Goal: Information Seeking & Learning: Learn about a topic

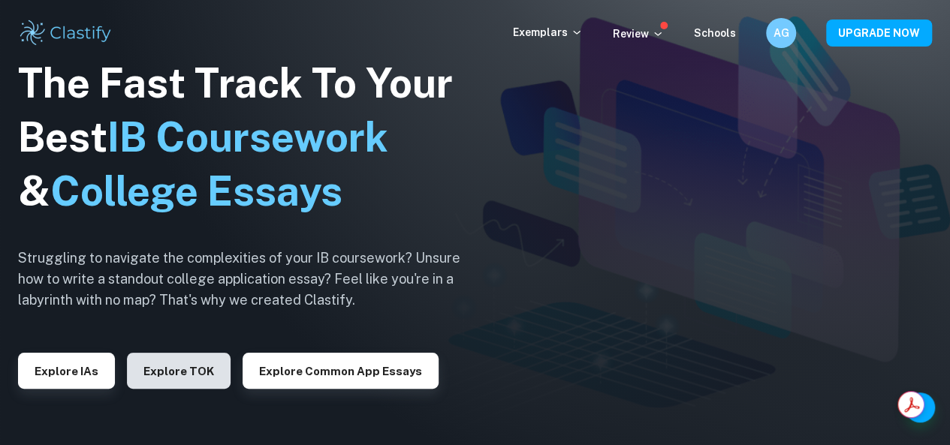
click at [155, 380] on button "Explore TOK" at bounding box center [179, 371] width 104 height 36
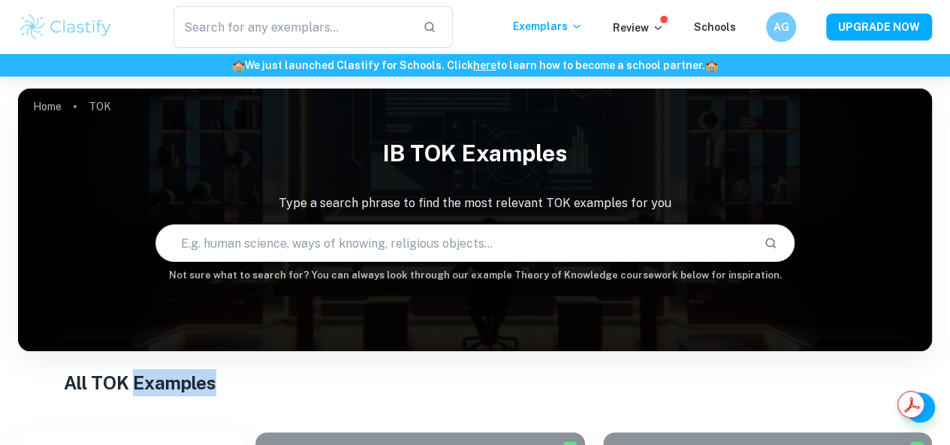
click at [292, 383] on h1 "All TOK Examples" at bounding box center [475, 382] width 822 height 27
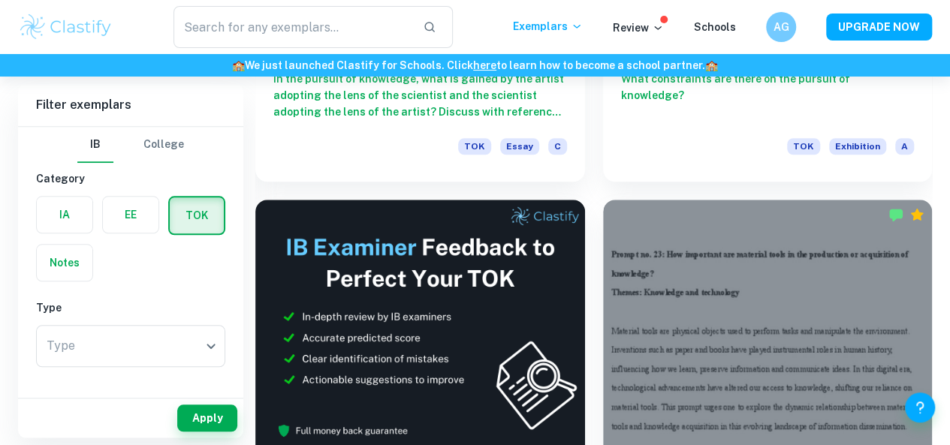
scroll to position [632, 0]
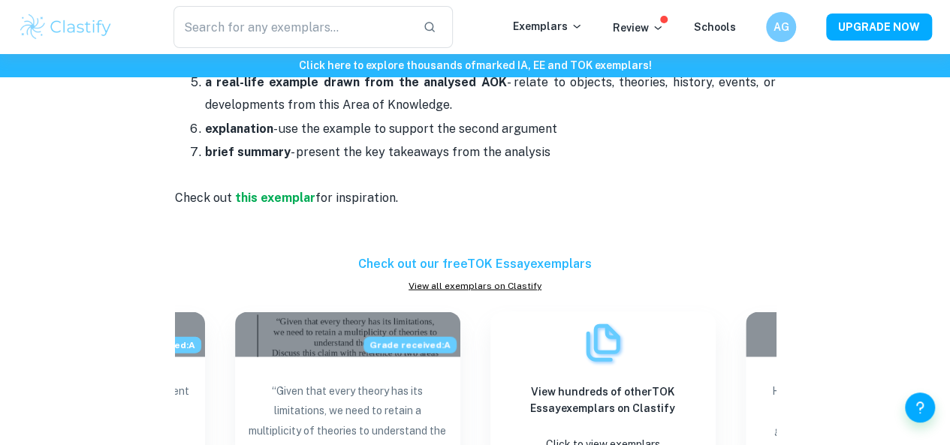
scroll to position [1568, 0]
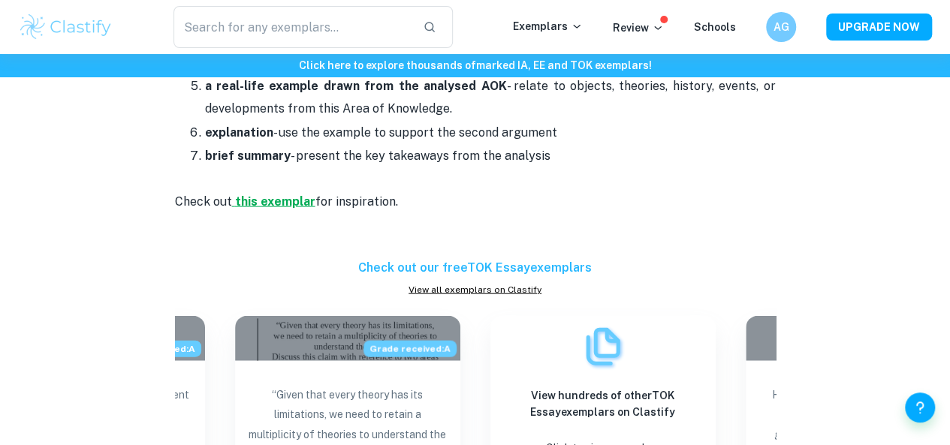
click at [294, 194] on strong "this exemplar" at bounding box center [275, 201] width 80 height 14
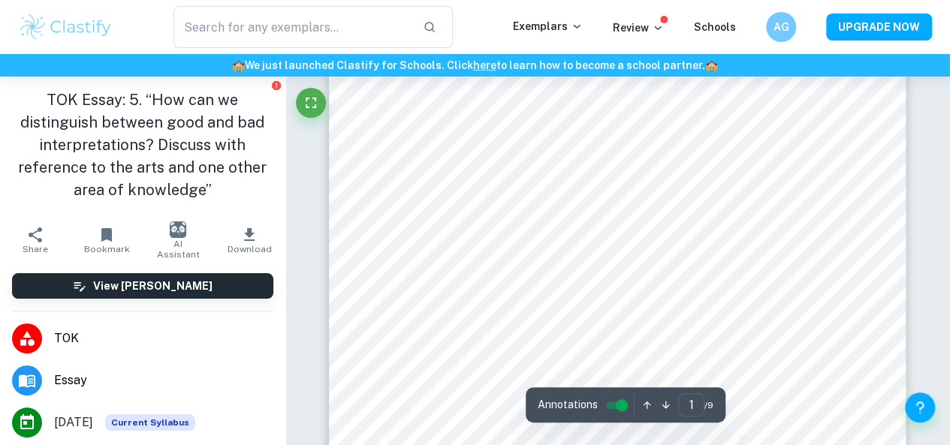
scroll to position [194, 0]
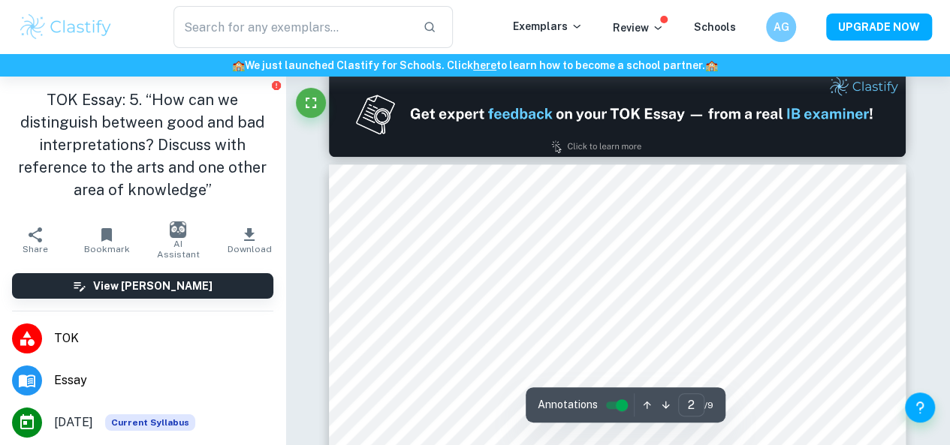
type input "1"
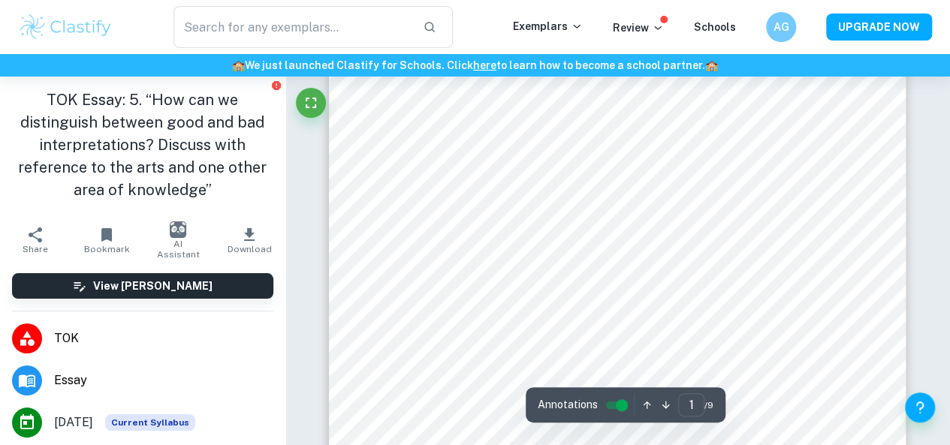
scroll to position [0, 0]
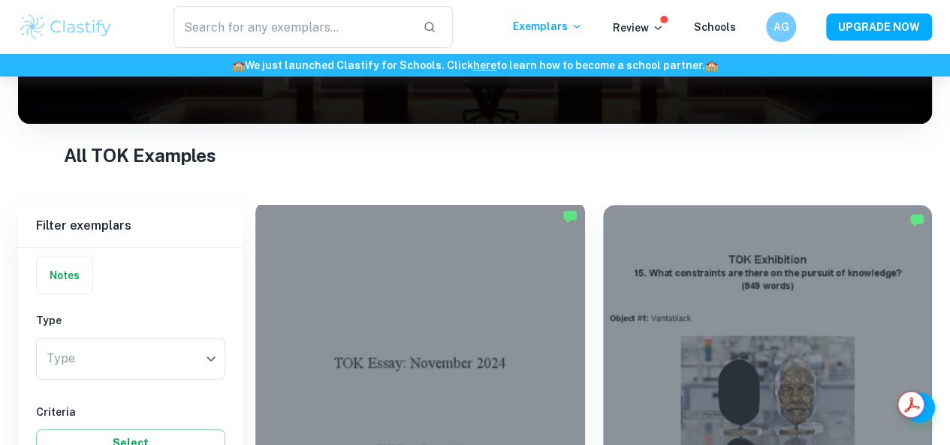
scroll to position [373, 0]
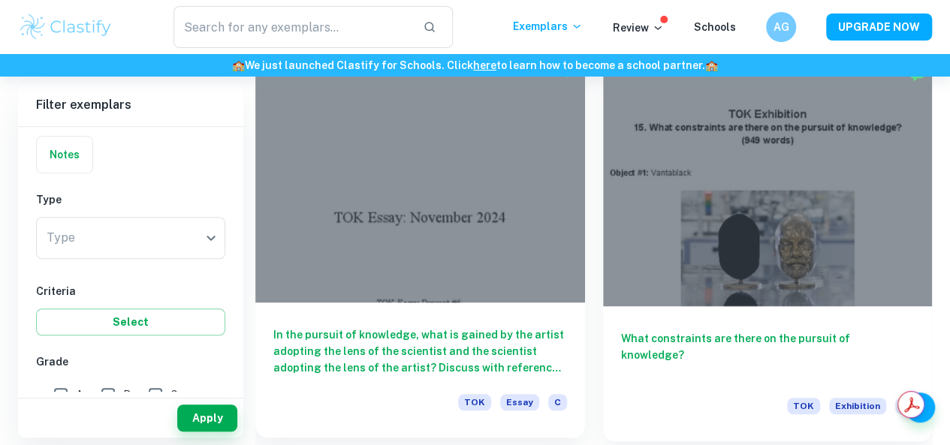
click at [398, 148] on div at bounding box center [420, 179] width 330 height 247
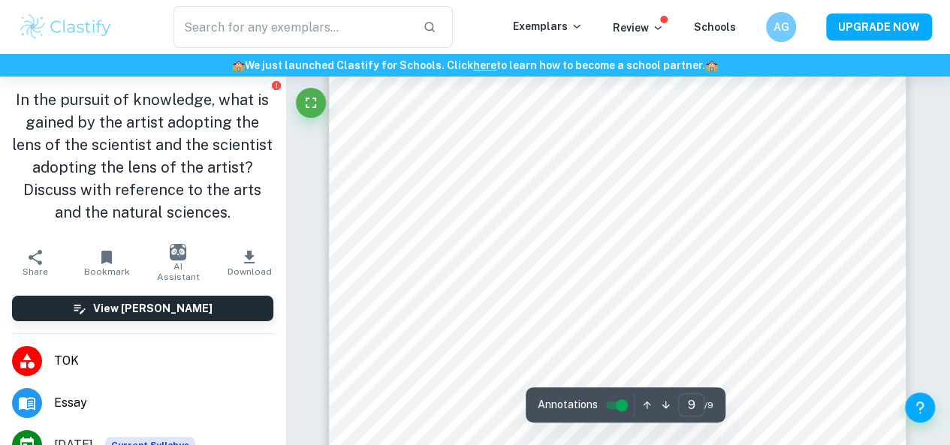
scroll to position [6712, 0]
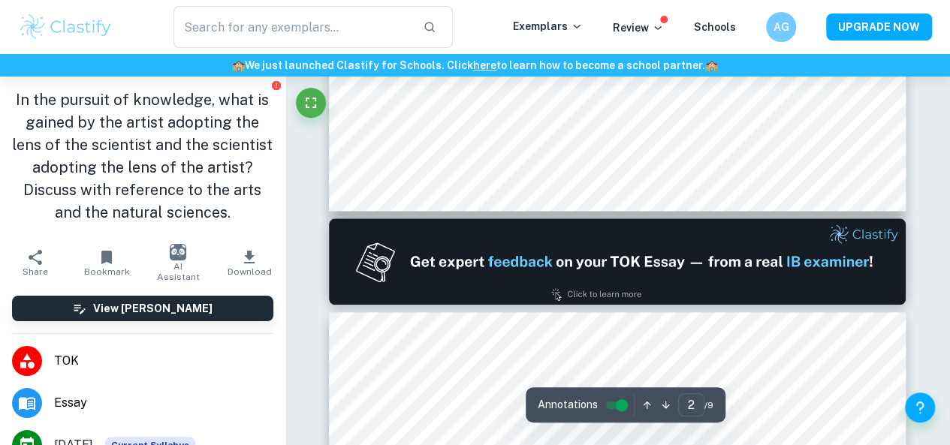
type input "1"
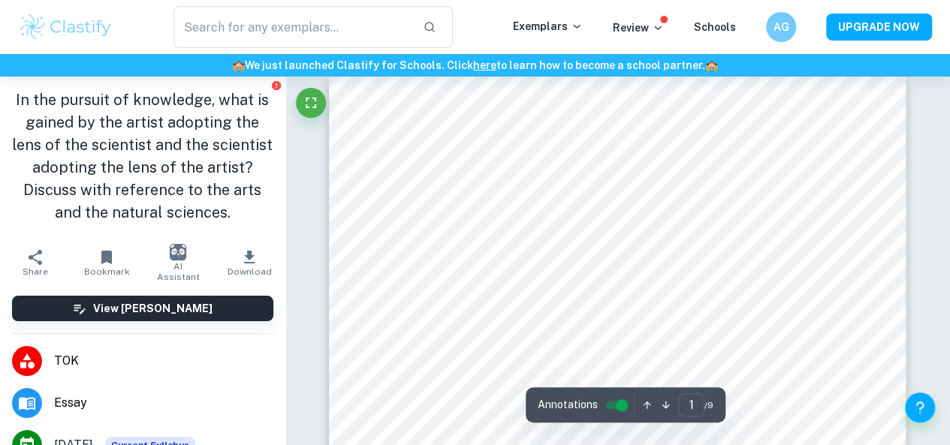
scroll to position [18, 0]
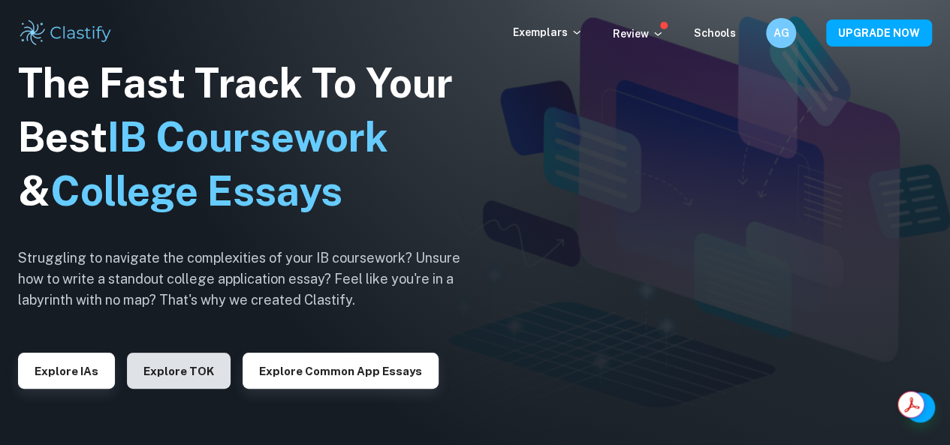
click at [171, 357] on button "Explore TOK" at bounding box center [179, 371] width 104 height 36
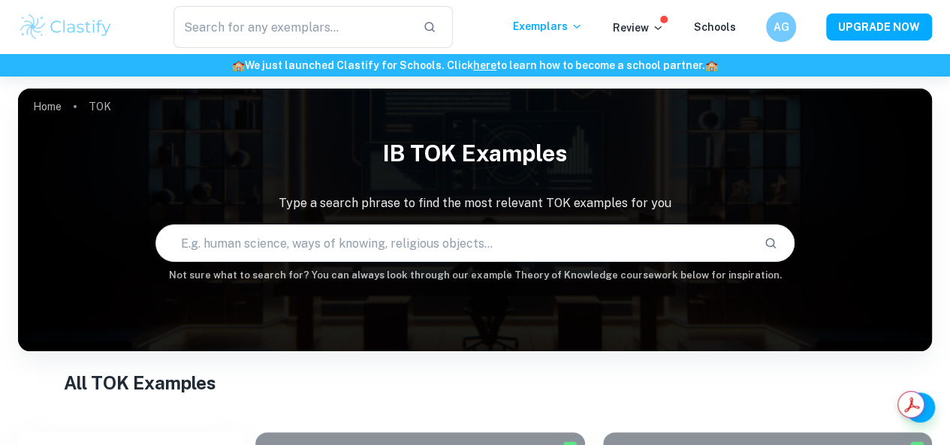
click at [209, 89] on div "Home TOK IB TOK examples Type a search phrase to find the most relevant TOK exa…" at bounding box center [475, 89] width 914 height 0
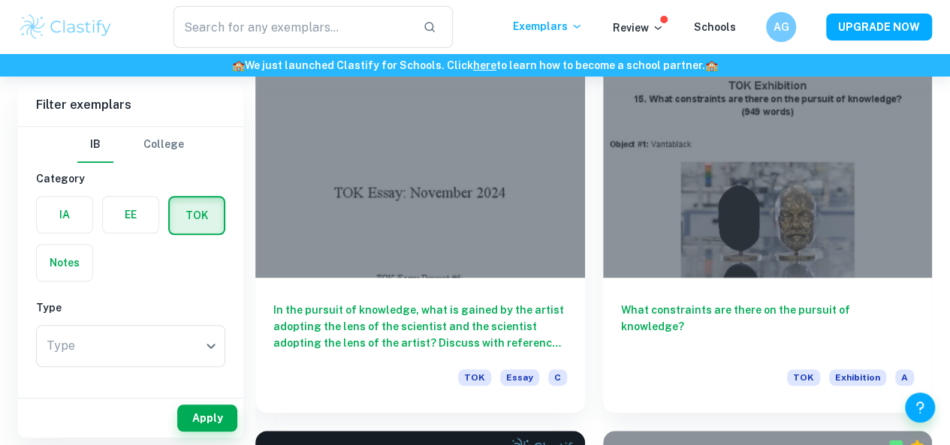
scroll to position [402, 0]
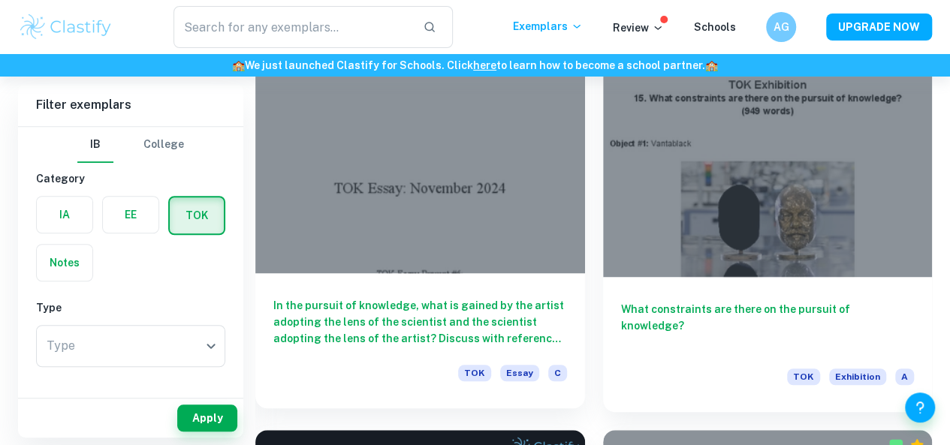
click at [423, 154] on div at bounding box center [420, 149] width 330 height 247
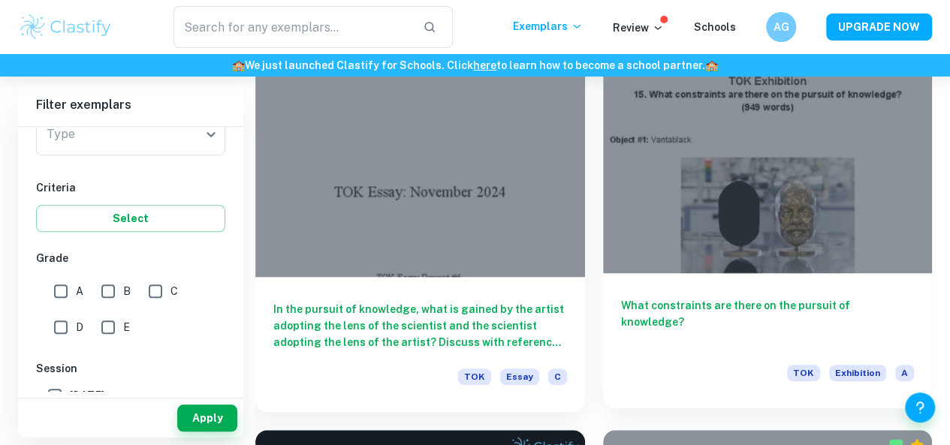
scroll to position [454, 0]
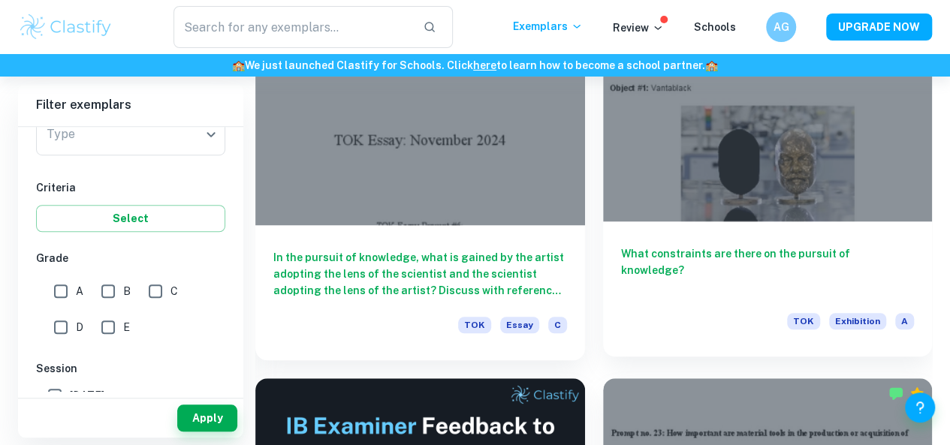
click at [603, 221] on div "What constraints are there on the pursuit of knowledge? TOK Exhibition A" at bounding box center [768, 288] width 330 height 135
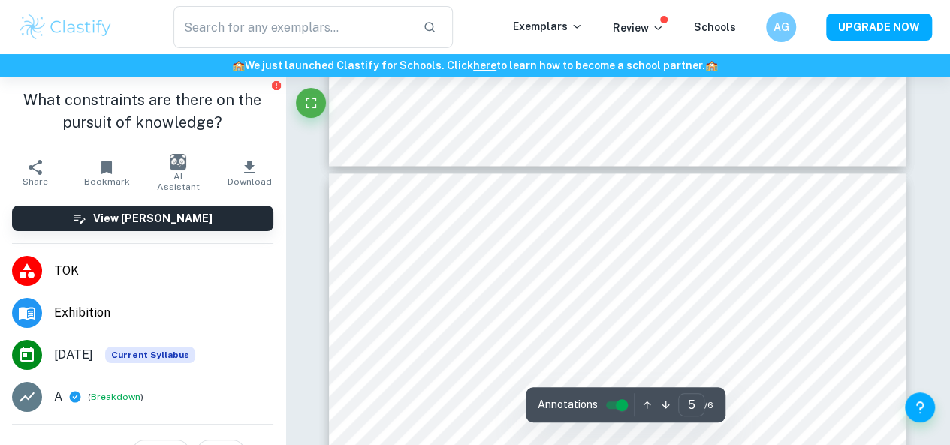
type input "6"
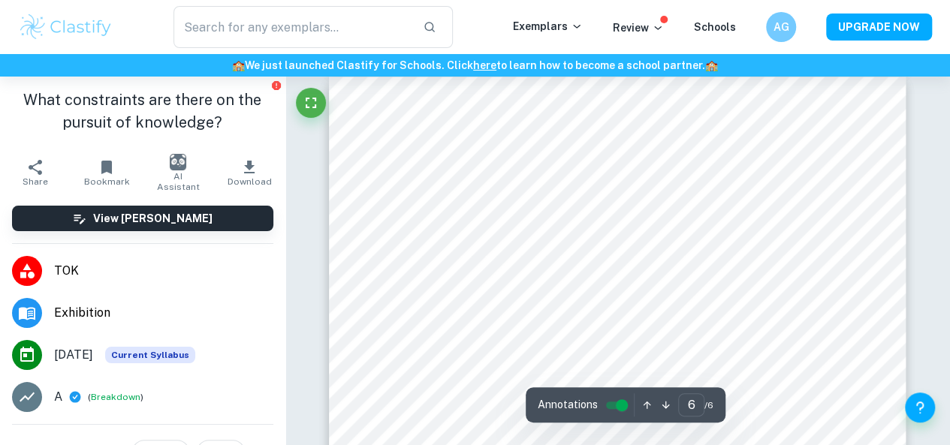
scroll to position [3943, 0]
